Goal: Contribute content

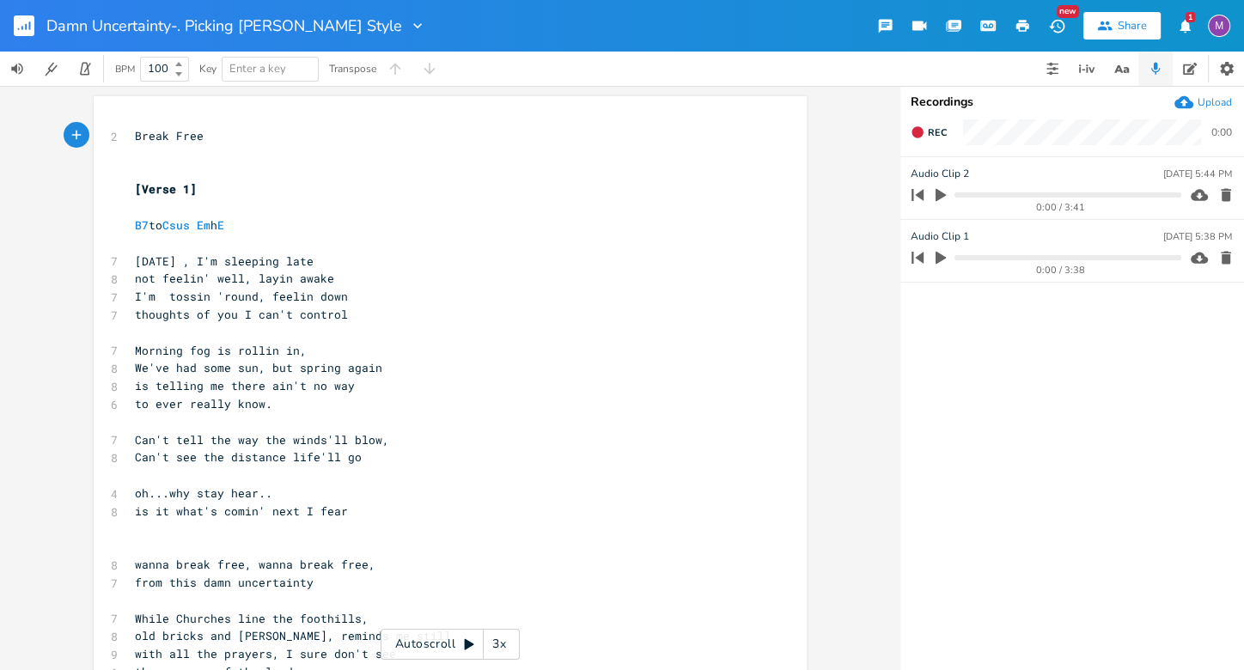
click at [21, 35] on rect "button" at bounding box center [24, 25] width 21 height 21
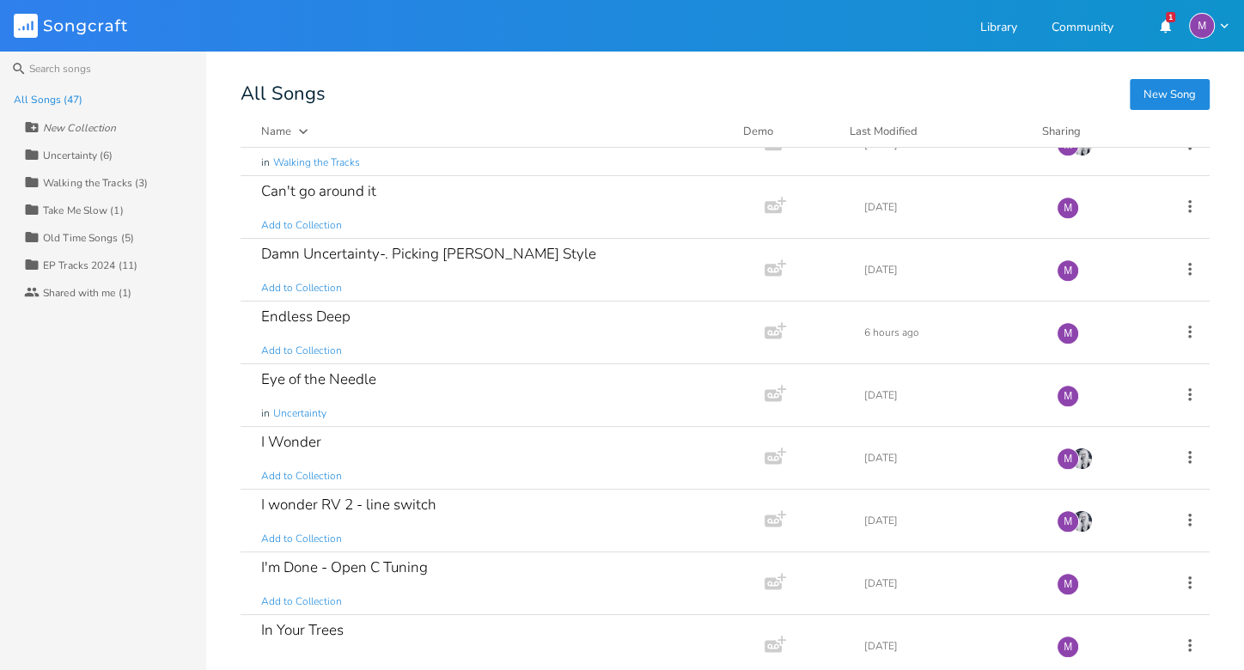
scroll to position [1297, 0]
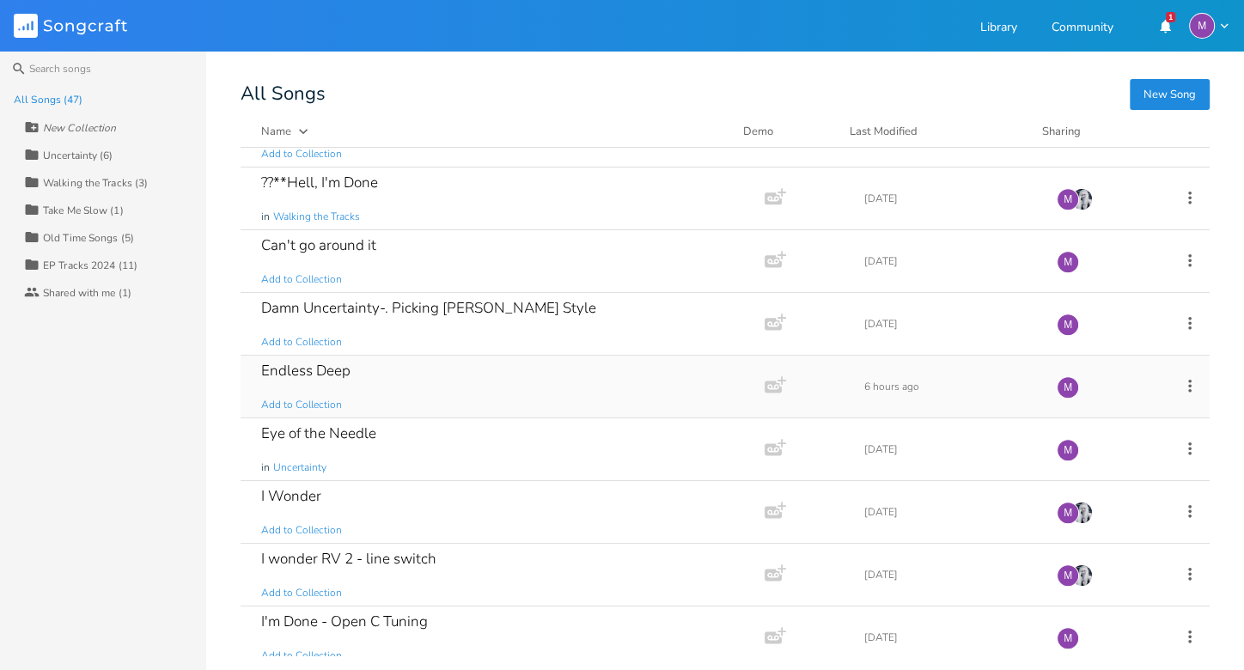
click at [378, 372] on div "Endless Deep Add to Collection" at bounding box center [499, 387] width 476 height 62
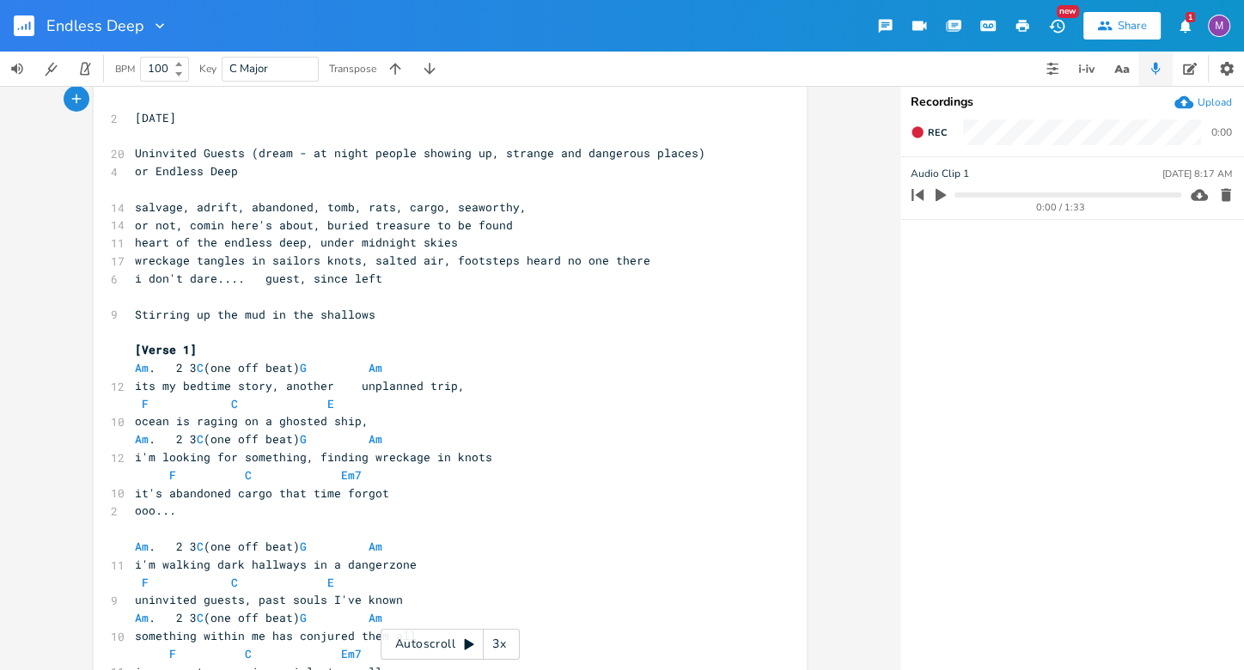
scroll to position [29, 0]
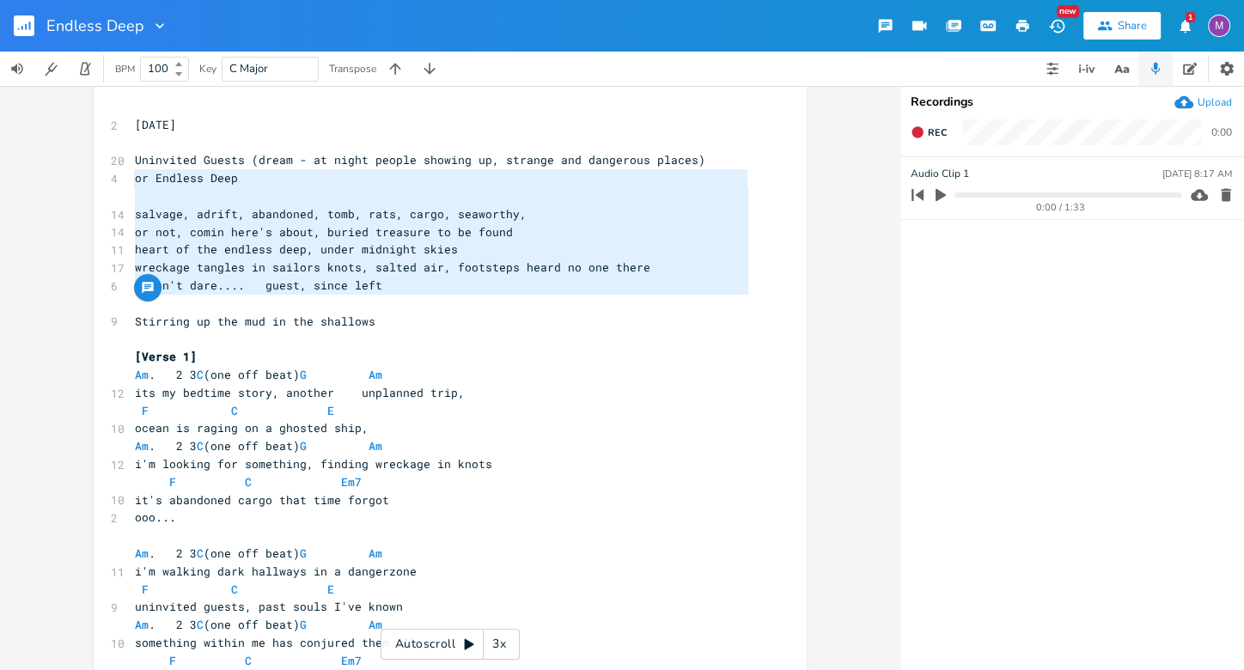
type textarea "Uninvited Guests (dream - at night people showing up, strange and dangerous pla…"
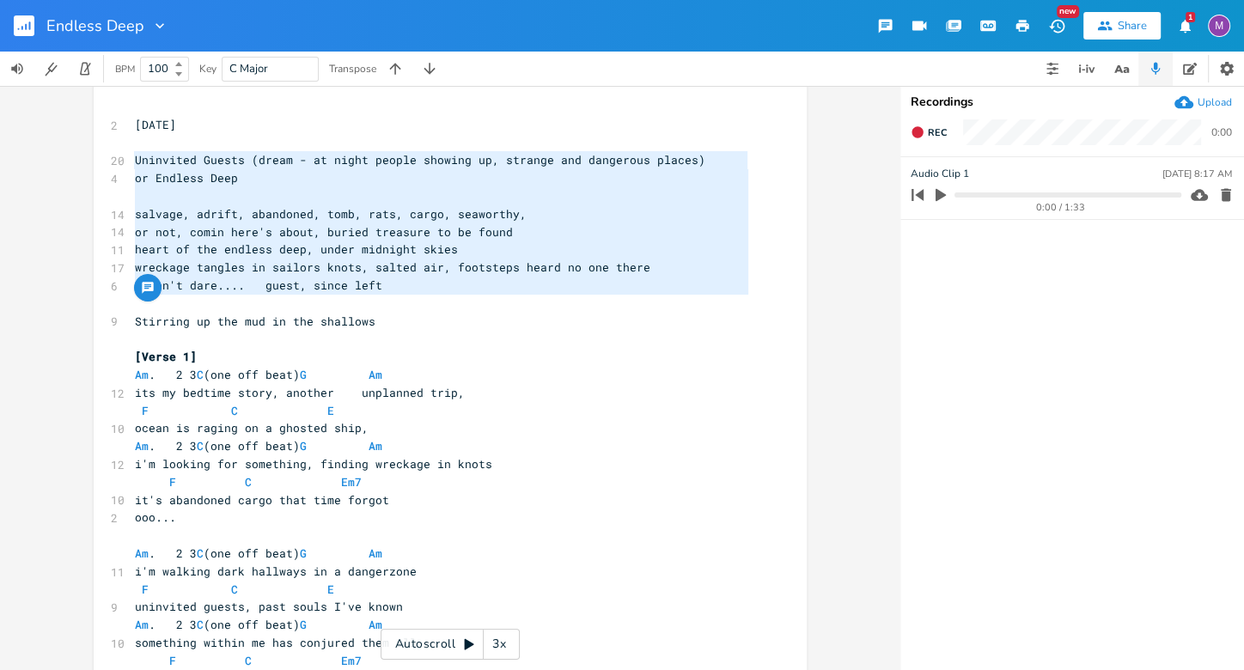
drag, startPoint x: 401, startPoint y: 296, endPoint x: 114, endPoint y: 166, distance: 315.3
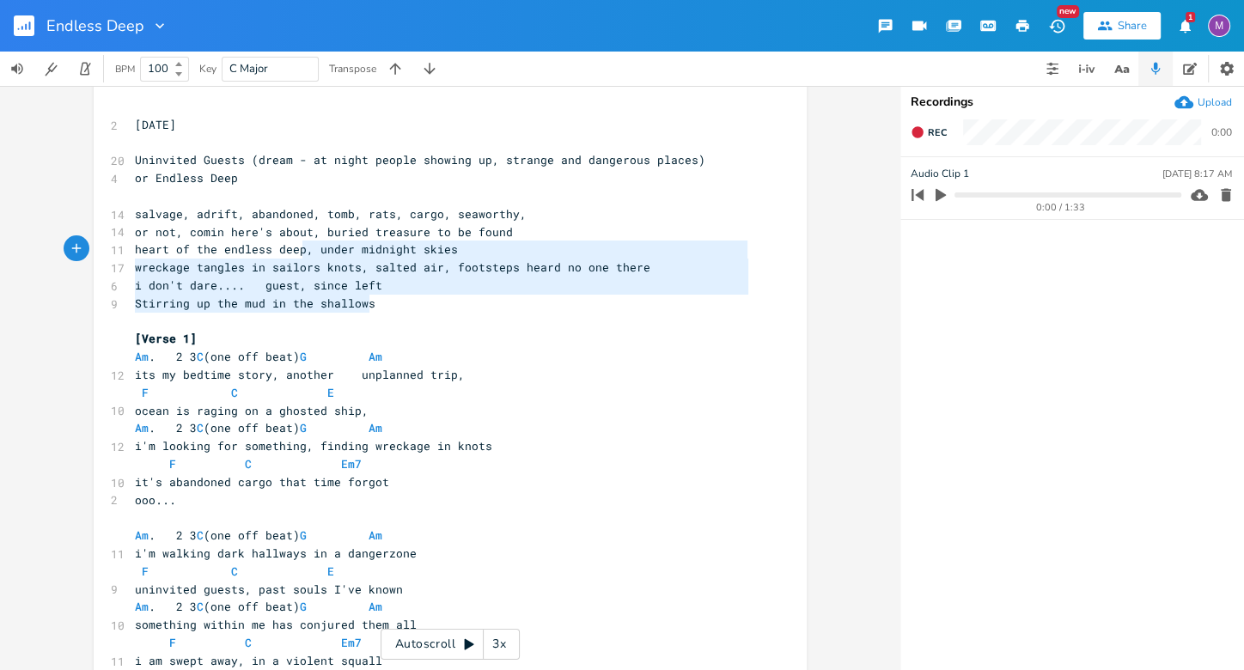
type textarea "out, buried treasure to be found heart of the endless deep, under midnight skie…"
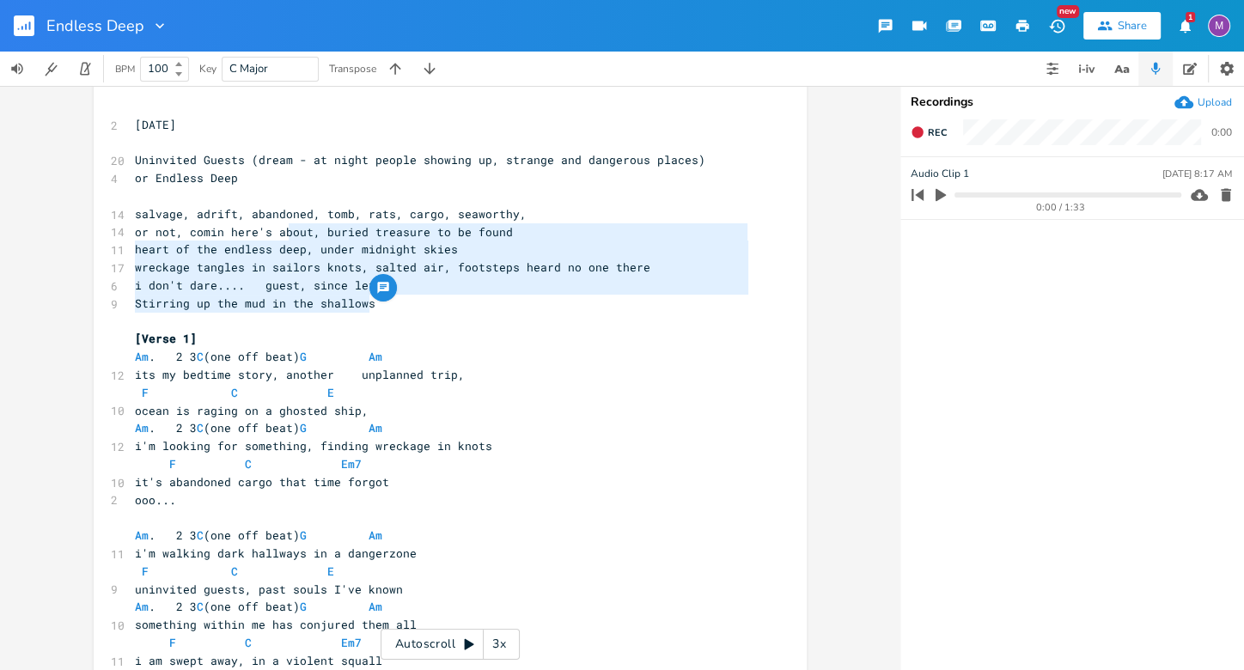
drag, startPoint x: 370, startPoint y: 308, endPoint x: 284, endPoint y: 237, distance: 112.3
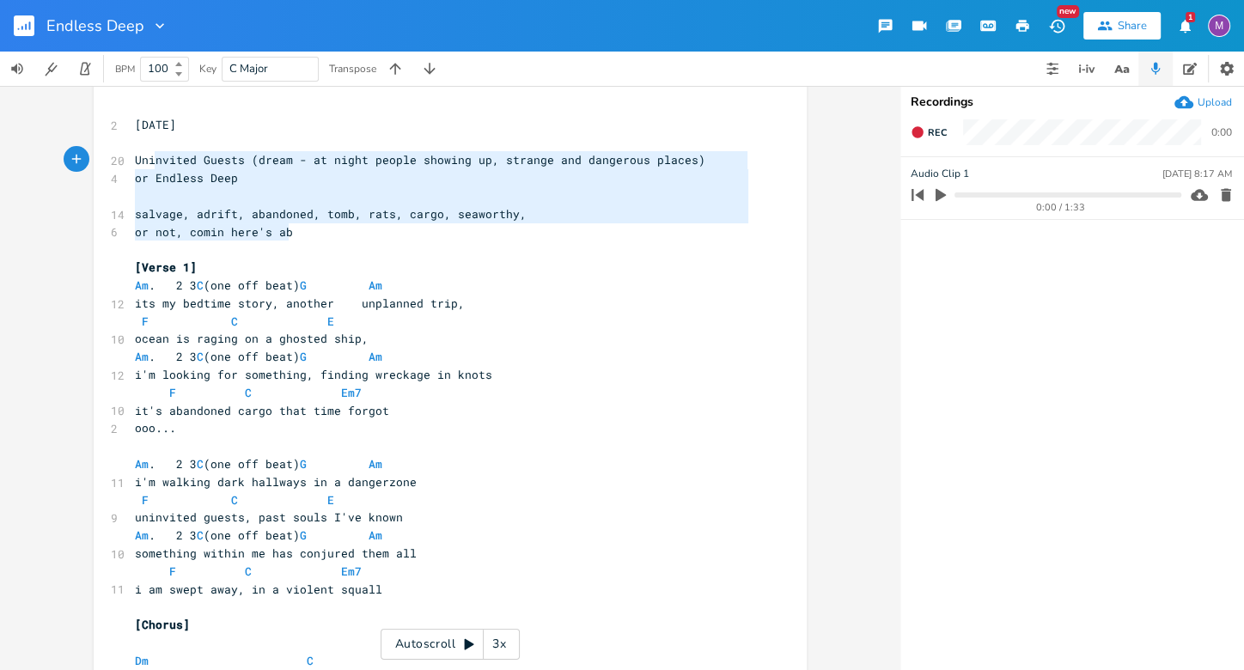
type textarea "Uninvited Guests (dream - at night people showing up, strange and dangerous pla…"
drag, startPoint x: 301, startPoint y: 238, endPoint x: 128, endPoint y: 159, distance: 189.9
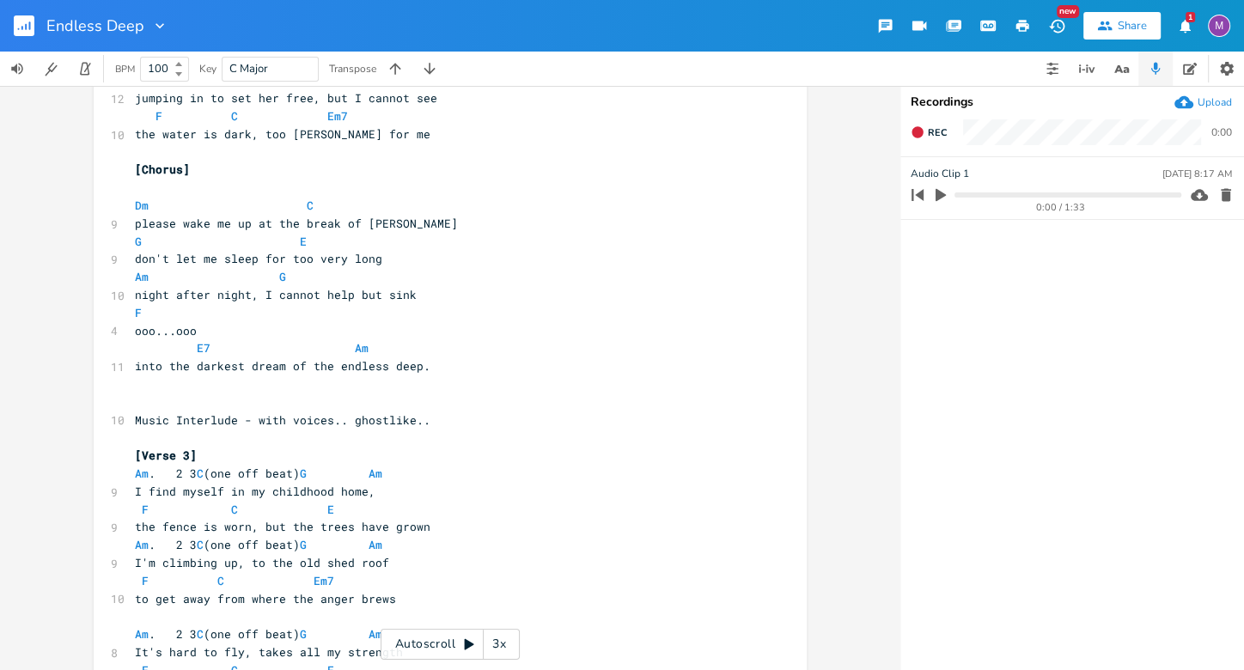
scroll to position [986, 0]
